Goal: Task Accomplishment & Management: Use online tool/utility

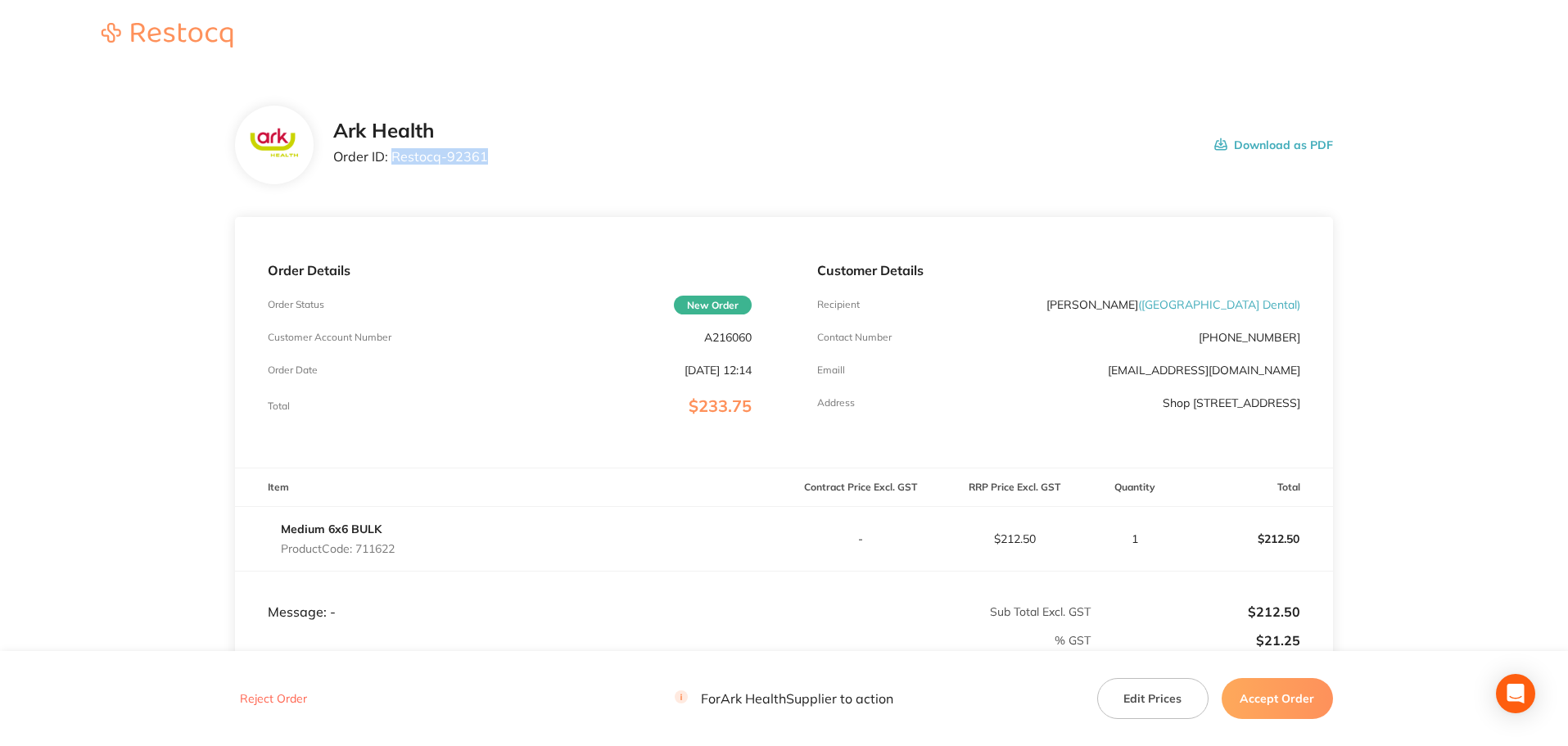
drag, startPoint x: 491, startPoint y: 158, endPoint x: 391, endPoint y: 162, distance: 100.1
click at [391, 162] on div "Ark Health Order ID: Restocq- 92361 Download as PDF" at bounding box center [833, 145] width 1000 height 51
copy p "Restocq- 92361"
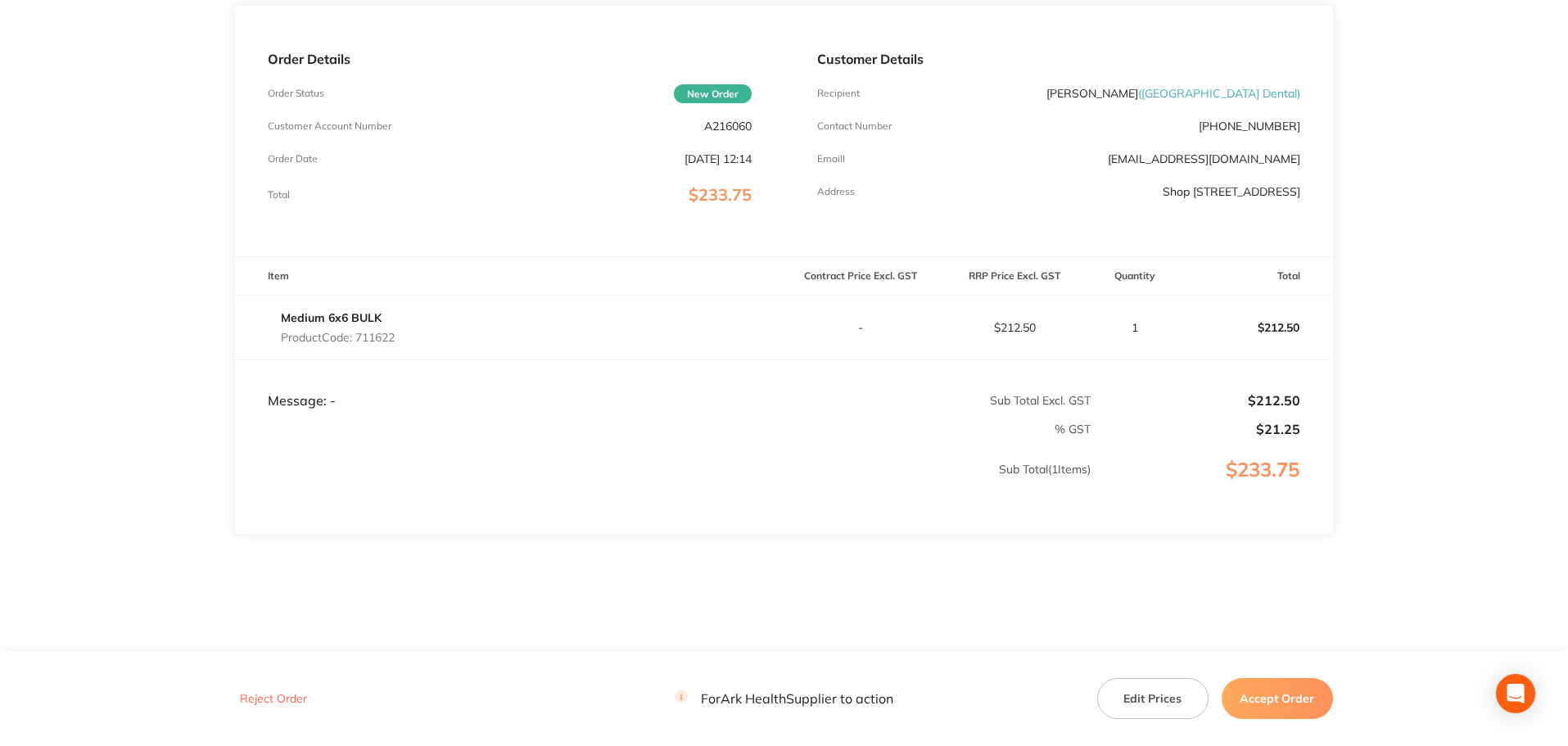
scroll to position [233, 0]
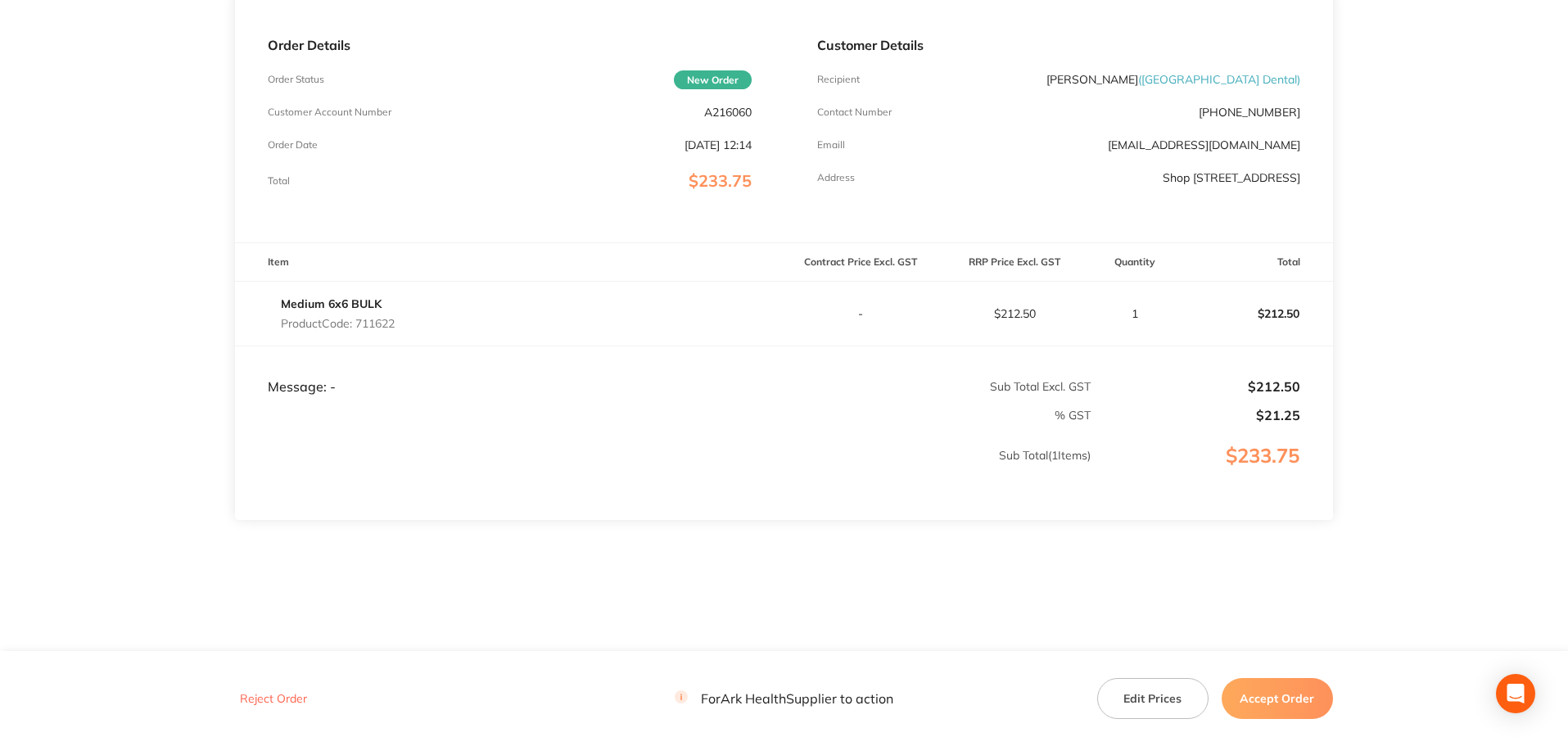
click at [1283, 699] on button "Accept Order" at bounding box center [1277, 698] width 111 height 41
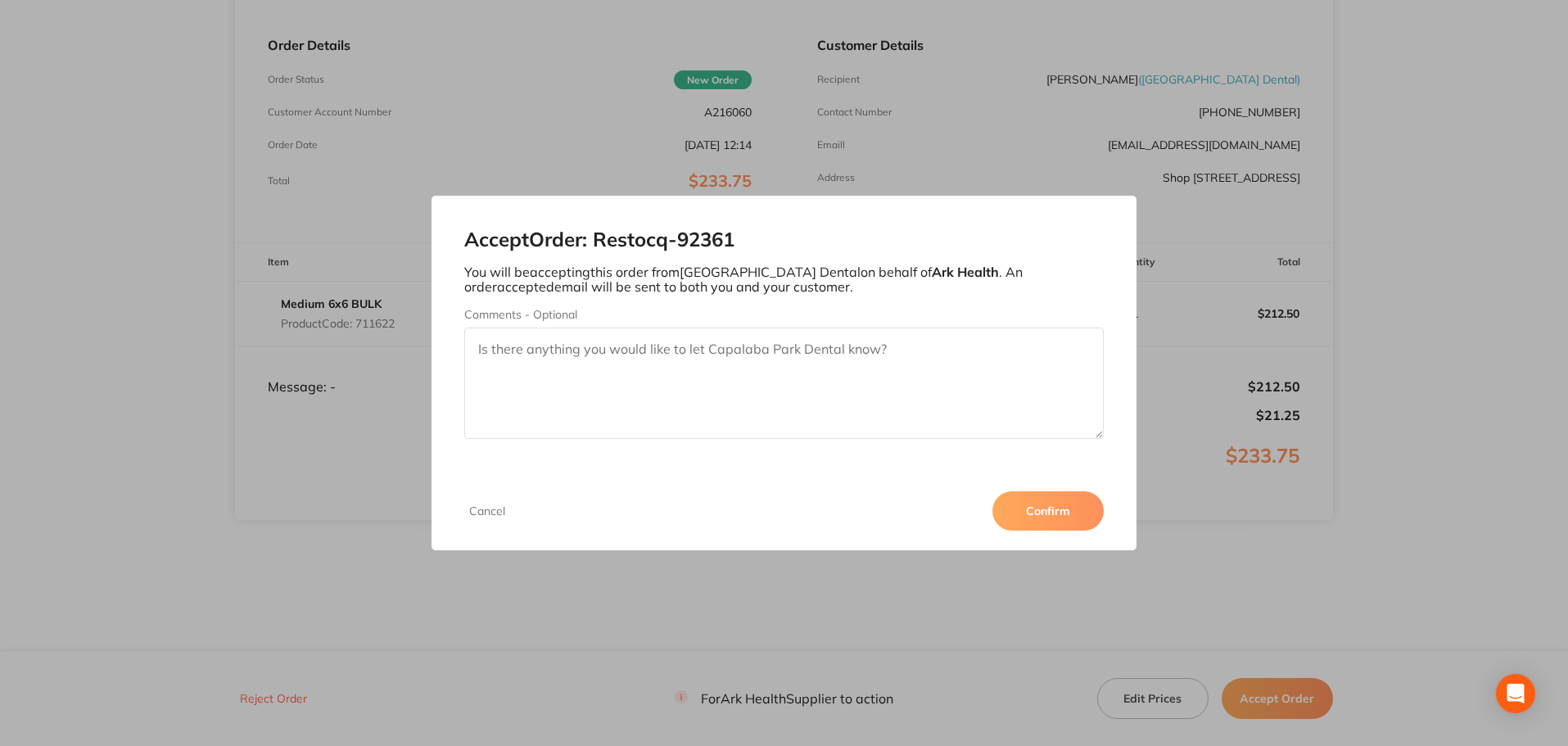
drag, startPoint x: 1063, startPoint y: 510, endPoint x: 1215, endPoint y: 486, distance: 153.9
click at [1063, 511] on button "Confirm" at bounding box center [1048, 511] width 111 height 39
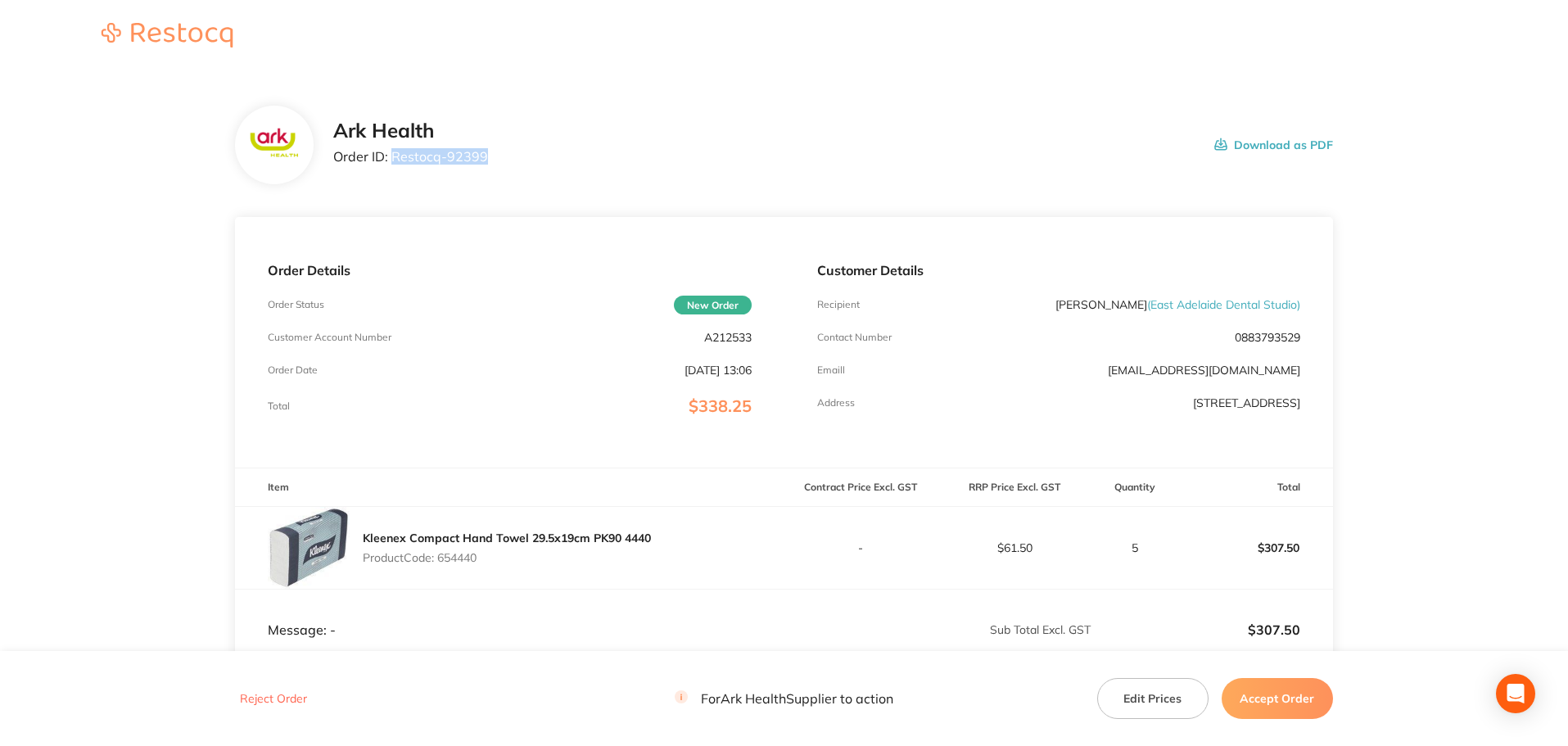
drag, startPoint x: 488, startPoint y: 162, endPoint x: 395, endPoint y: 166, distance: 93.1
click at [395, 166] on div "Ark Health Order ID: Restocq- 92399 Download as PDF" at bounding box center [833, 145] width 1000 height 51
copy p "Restocq- 92399"
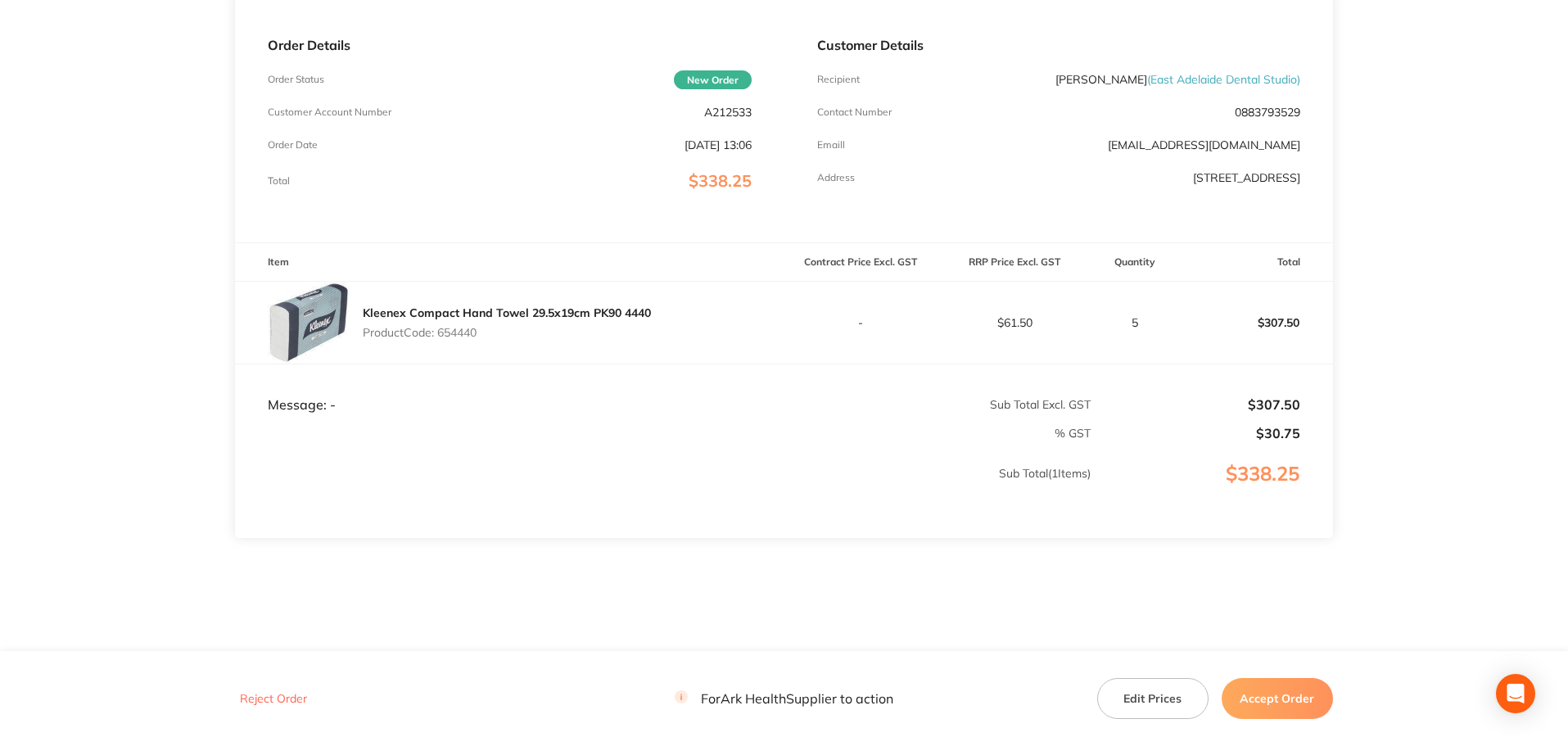
scroll to position [243, 0]
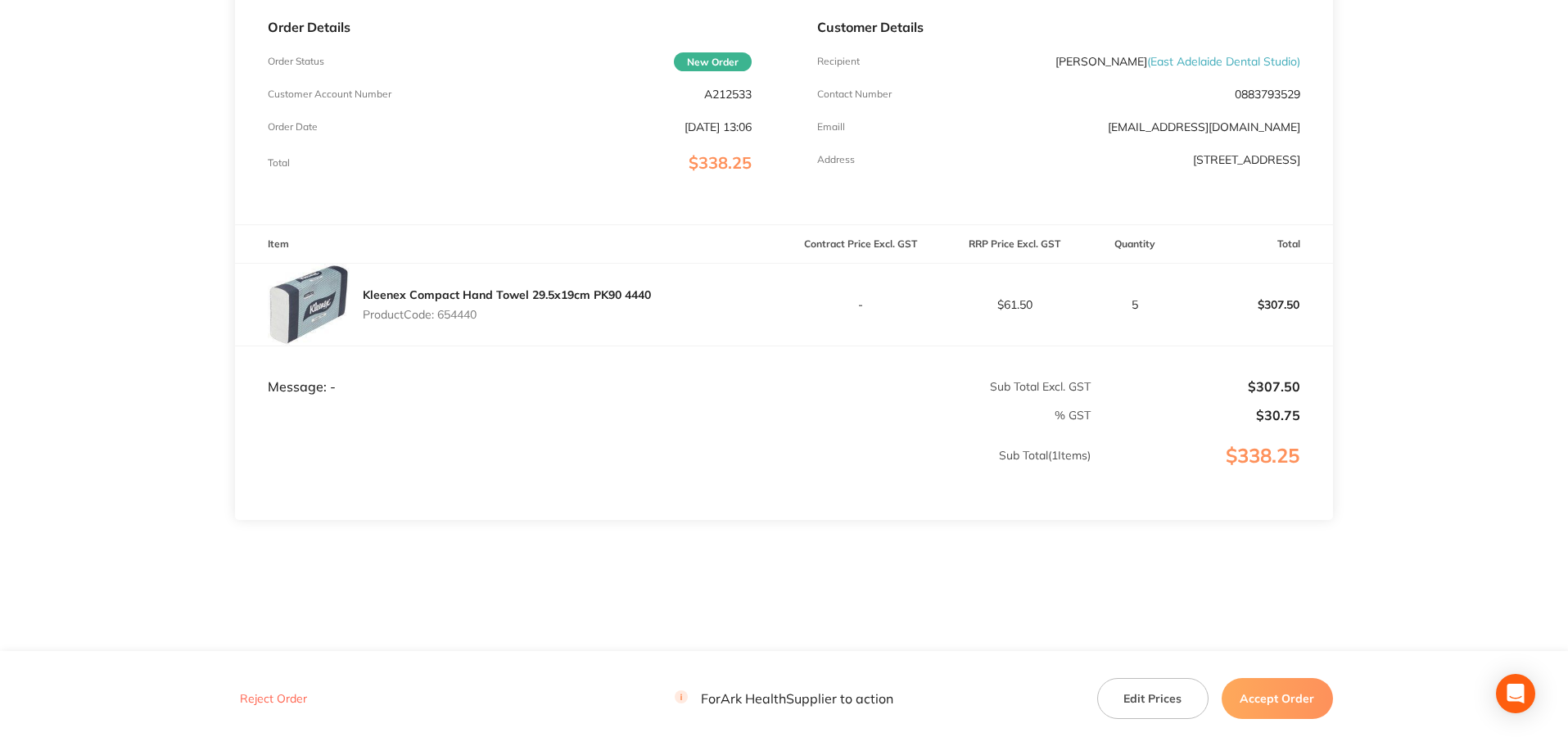
click at [1285, 701] on button "Accept Order" at bounding box center [1277, 698] width 111 height 41
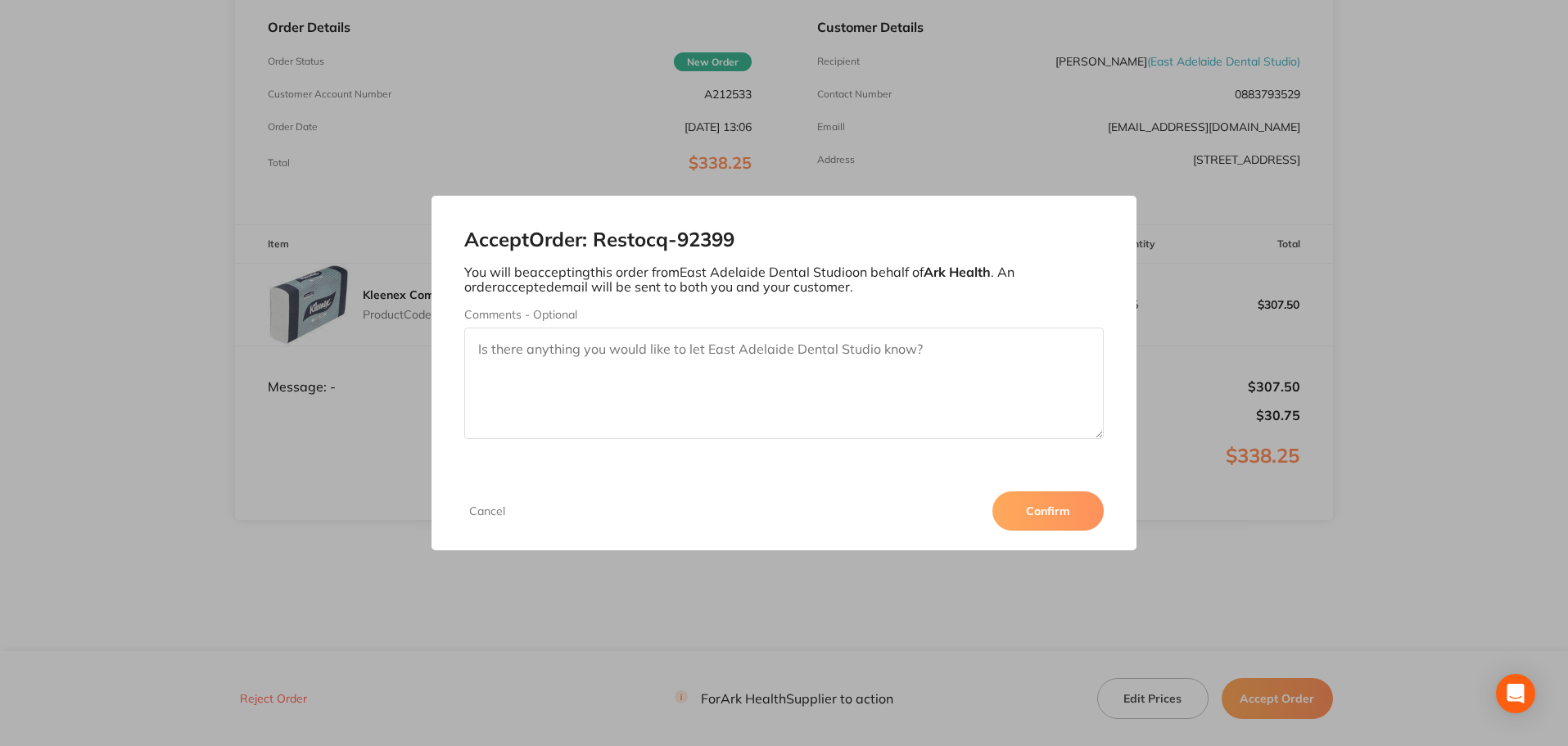
click at [1063, 509] on button "Confirm" at bounding box center [1048, 511] width 111 height 39
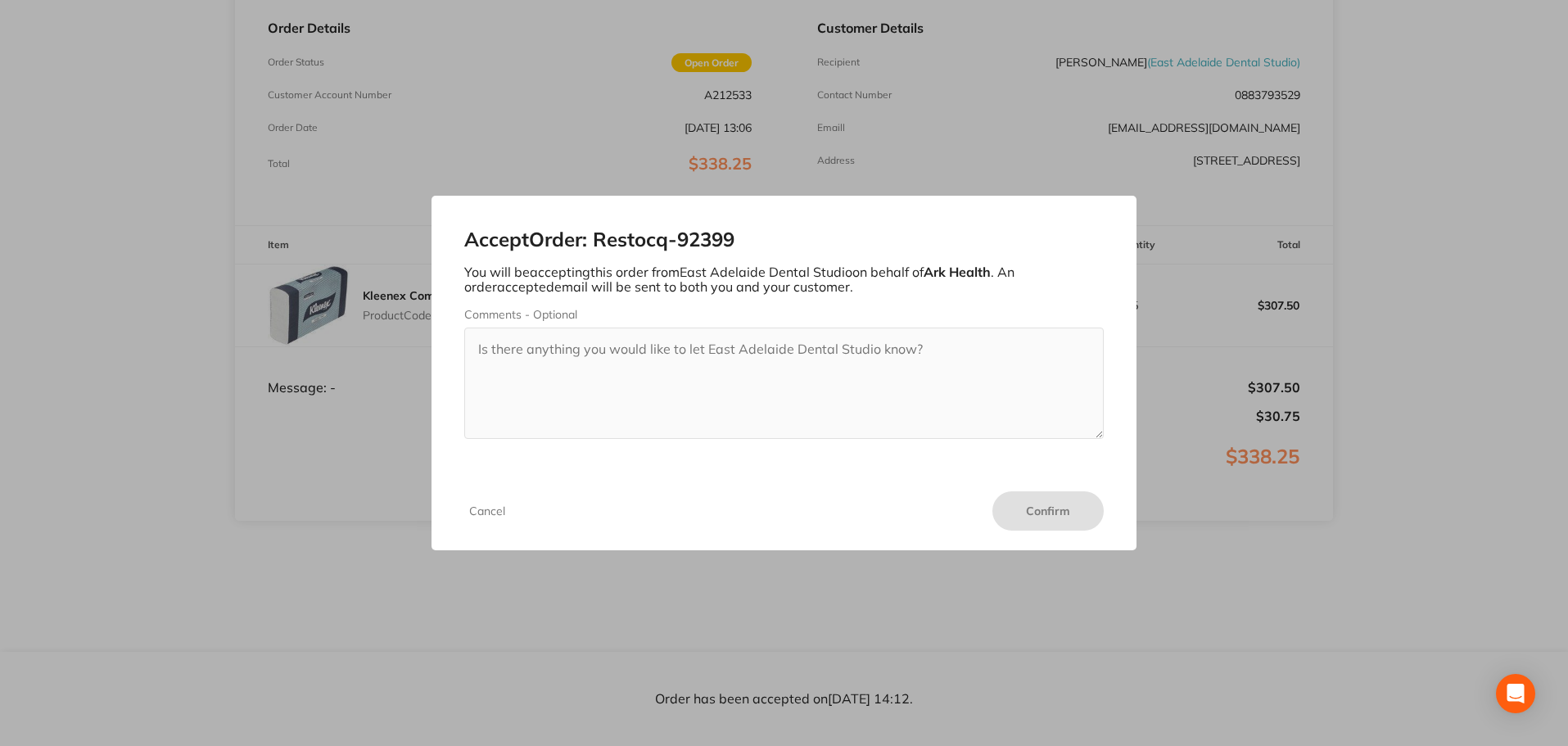
scroll to position [242, 0]
